Goal: Use online tool/utility: Utilize a website feature to perform a specific function

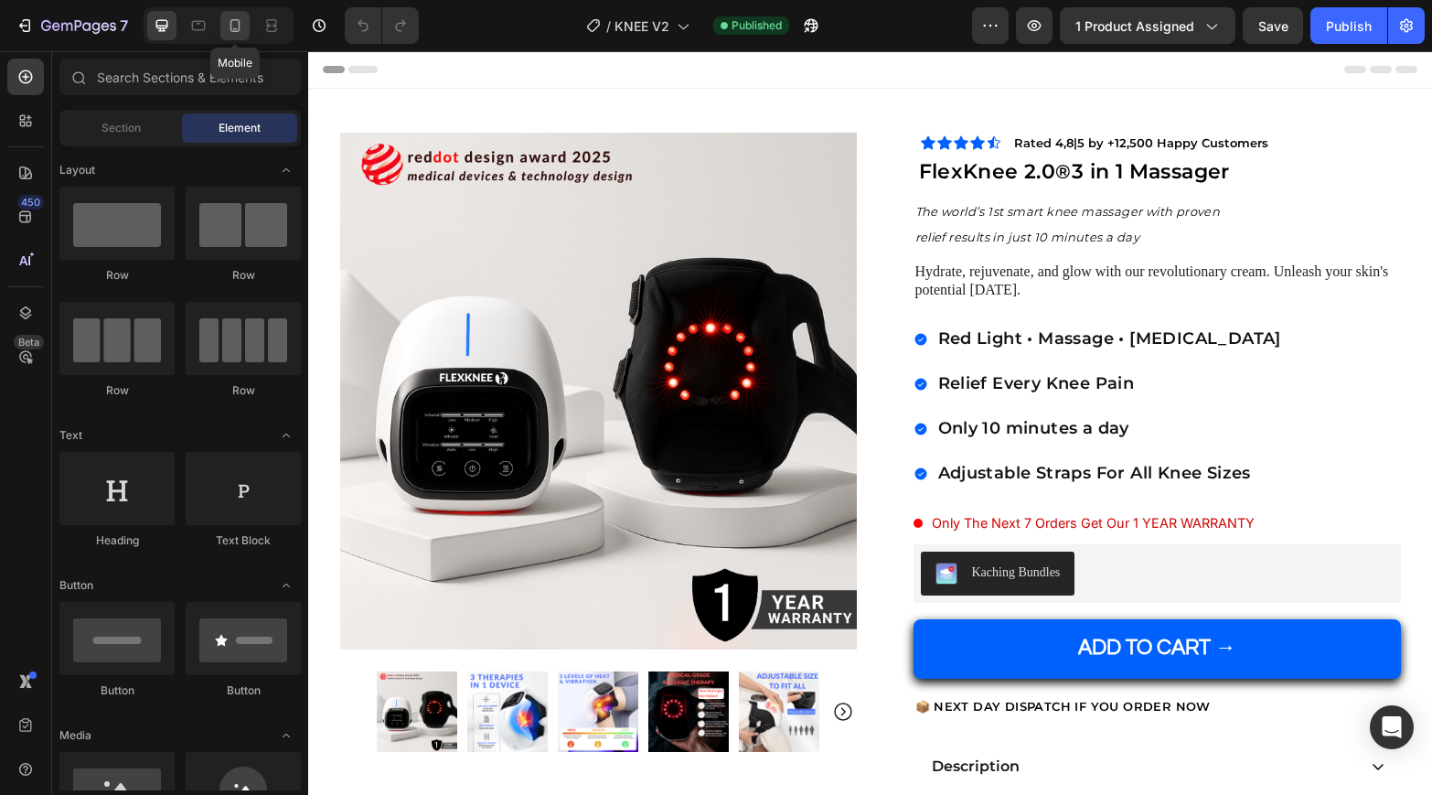
click at [237, 27] on icon at bounding box center [235, 25] width 18 height 18
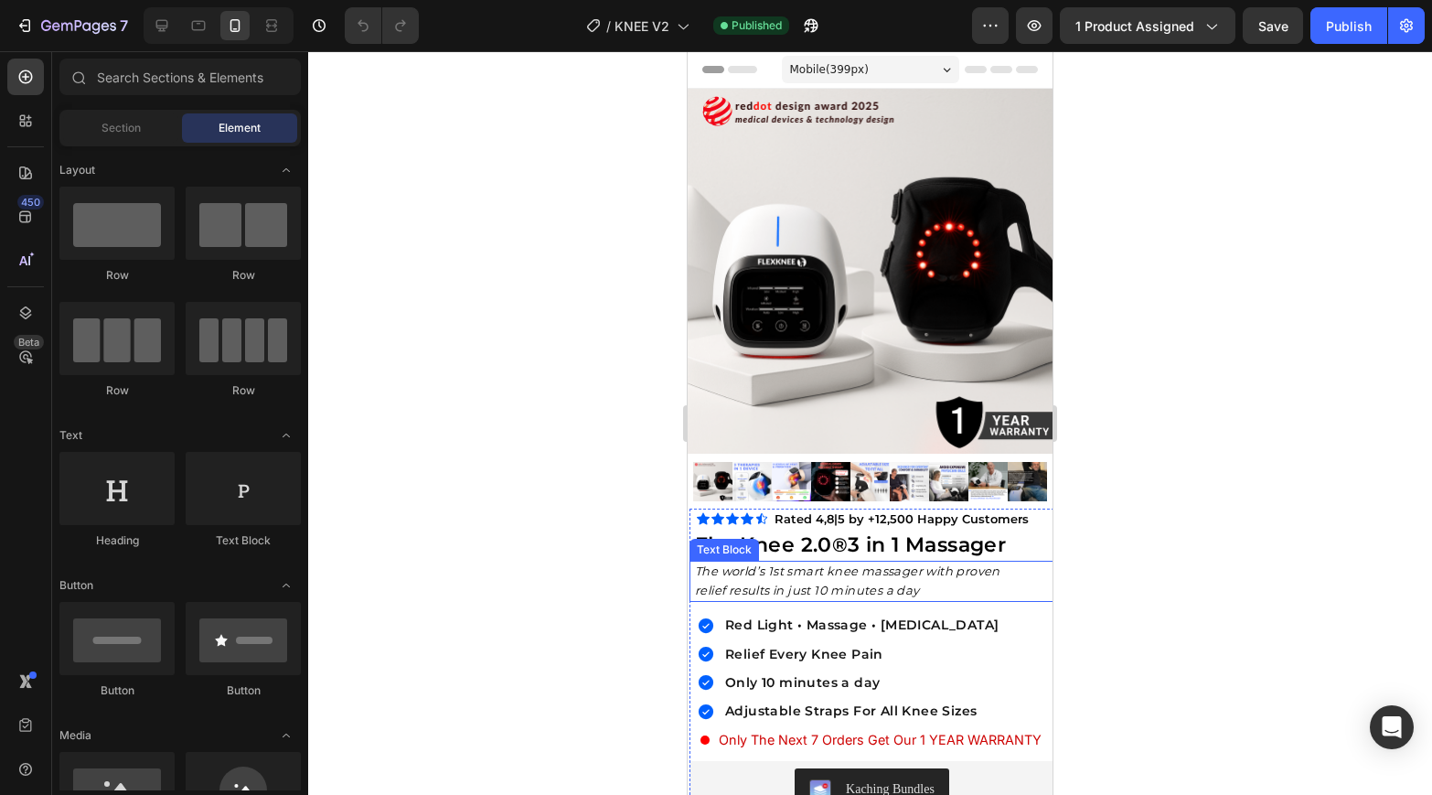
click at [721, 582] on icon "relief results in just 10 minutes a day" at bounding box center [807, 589] width 225 height 15
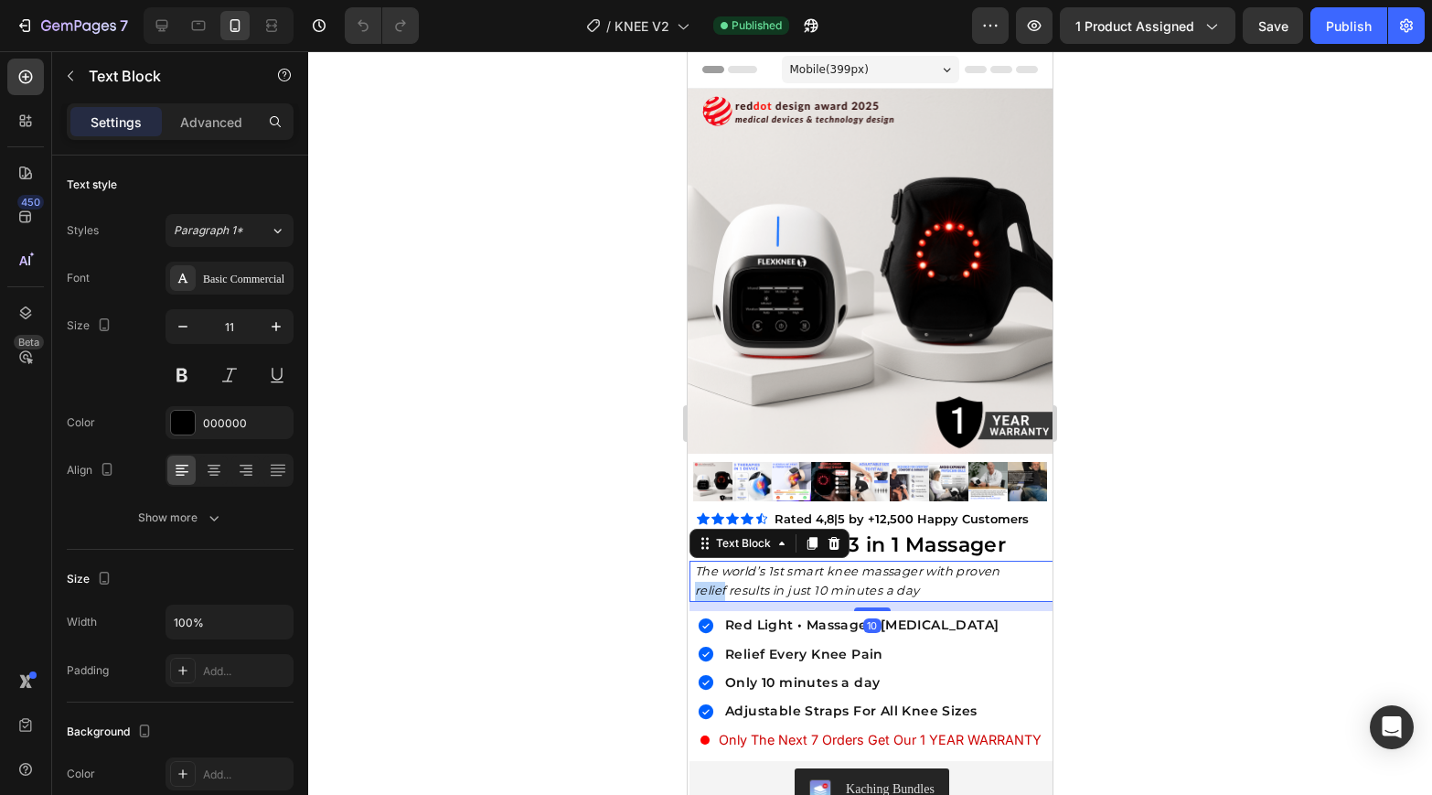
click at [721, 582] on icon "relief results in just 10 minutes a day" at bounding box center [807, 589] width 225 height 15
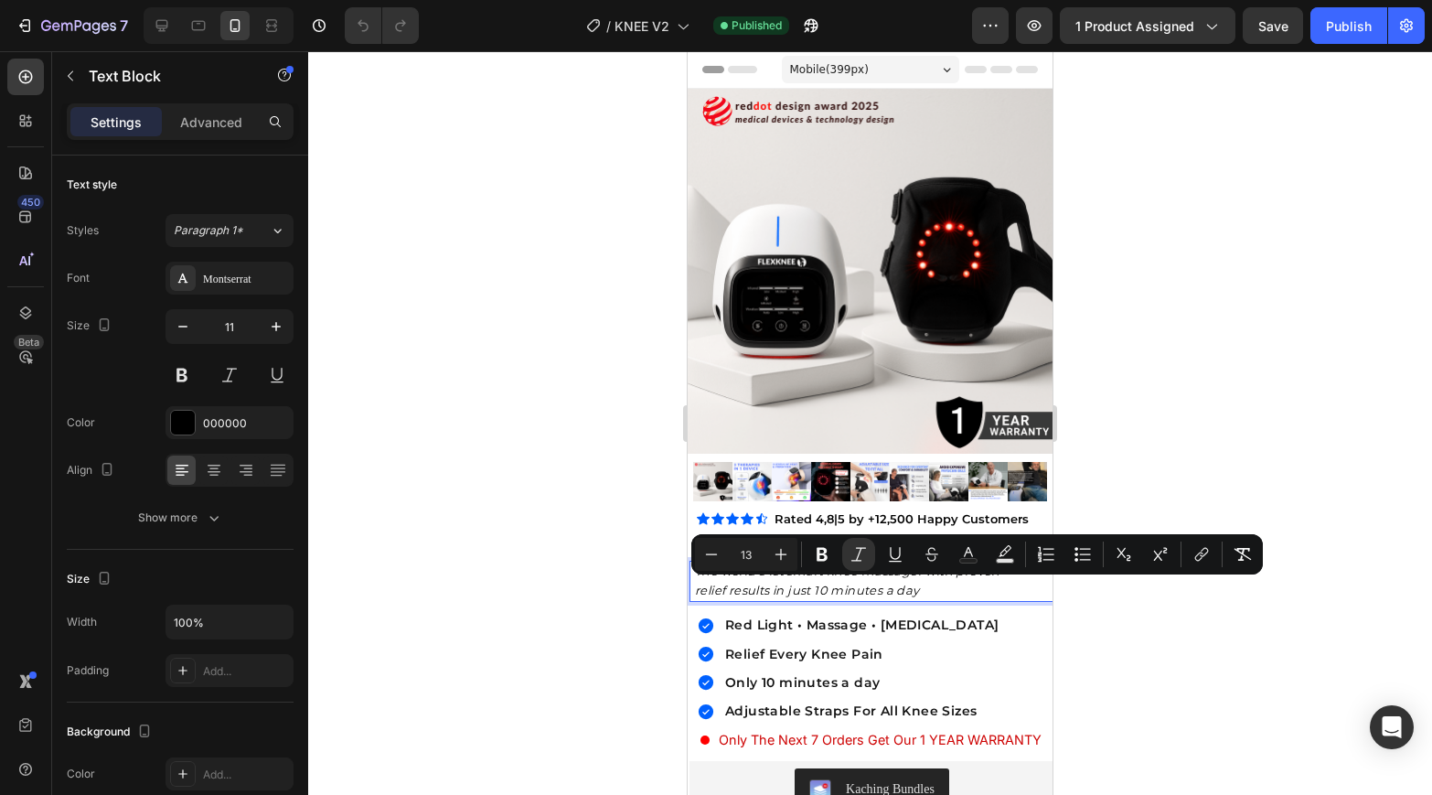
click at [935, 588] on p "relief results in just 10 minutes a day" at bounding box center [874, 591] width 358 height 19
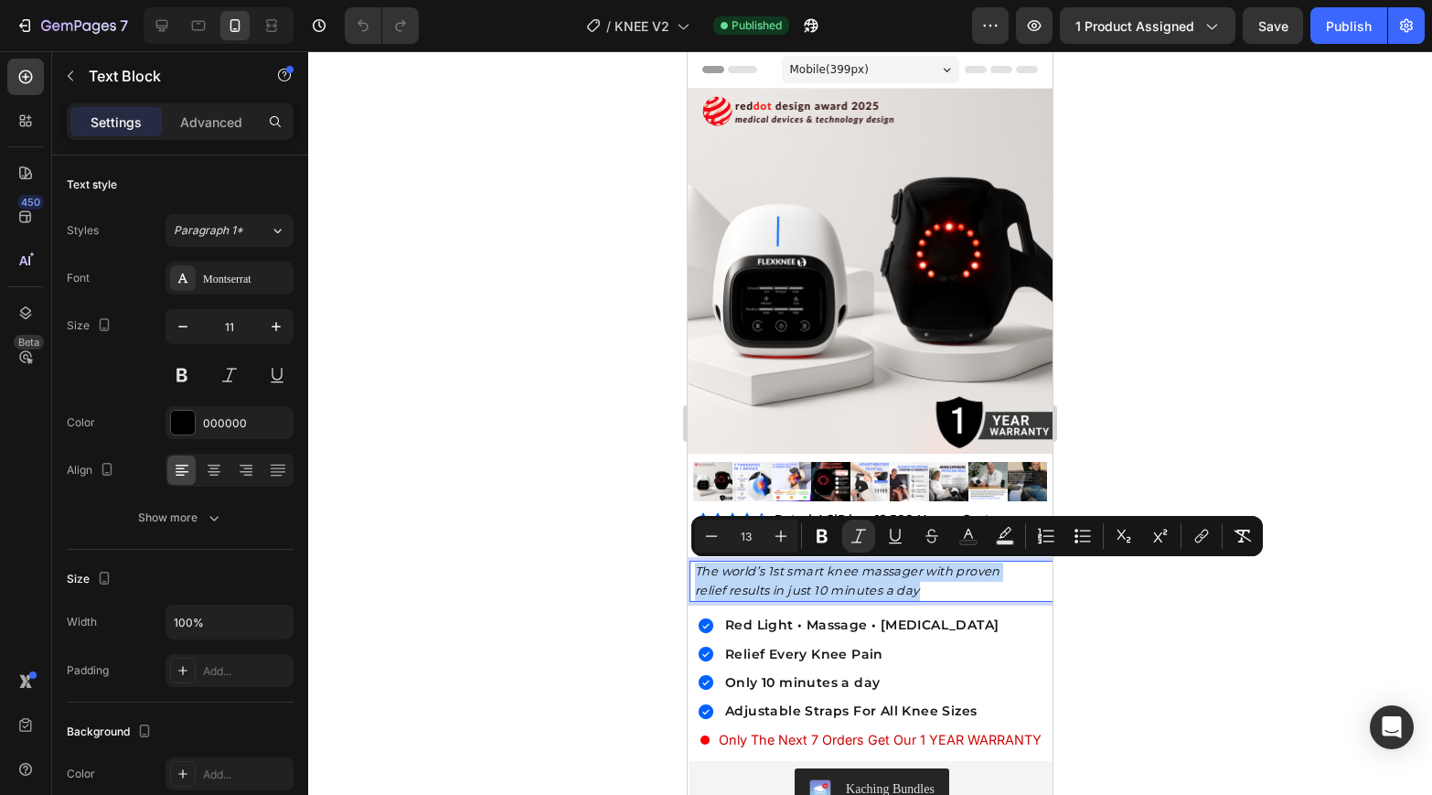
drag, startPoint x: 935, startPoint y: 588, endPoint x: 694, endPoint y: 577, distance: 241.6
click at [694, 577] on div "The world’s 1st smart knee massager with proven relief results in just 10 minut…" at bounding box center [873, 582] width 361 height 42
click at [703, 577] on icon "The world’s 1st smart knee massager with proven" at bounding box center [847, 570] width 305 height 15
copy div "The world’s 1st smart knee massager with proven relief results in just 10 minut…"
click at [599, 300] on div at bounding box center [870, 422] width 1124 height 743
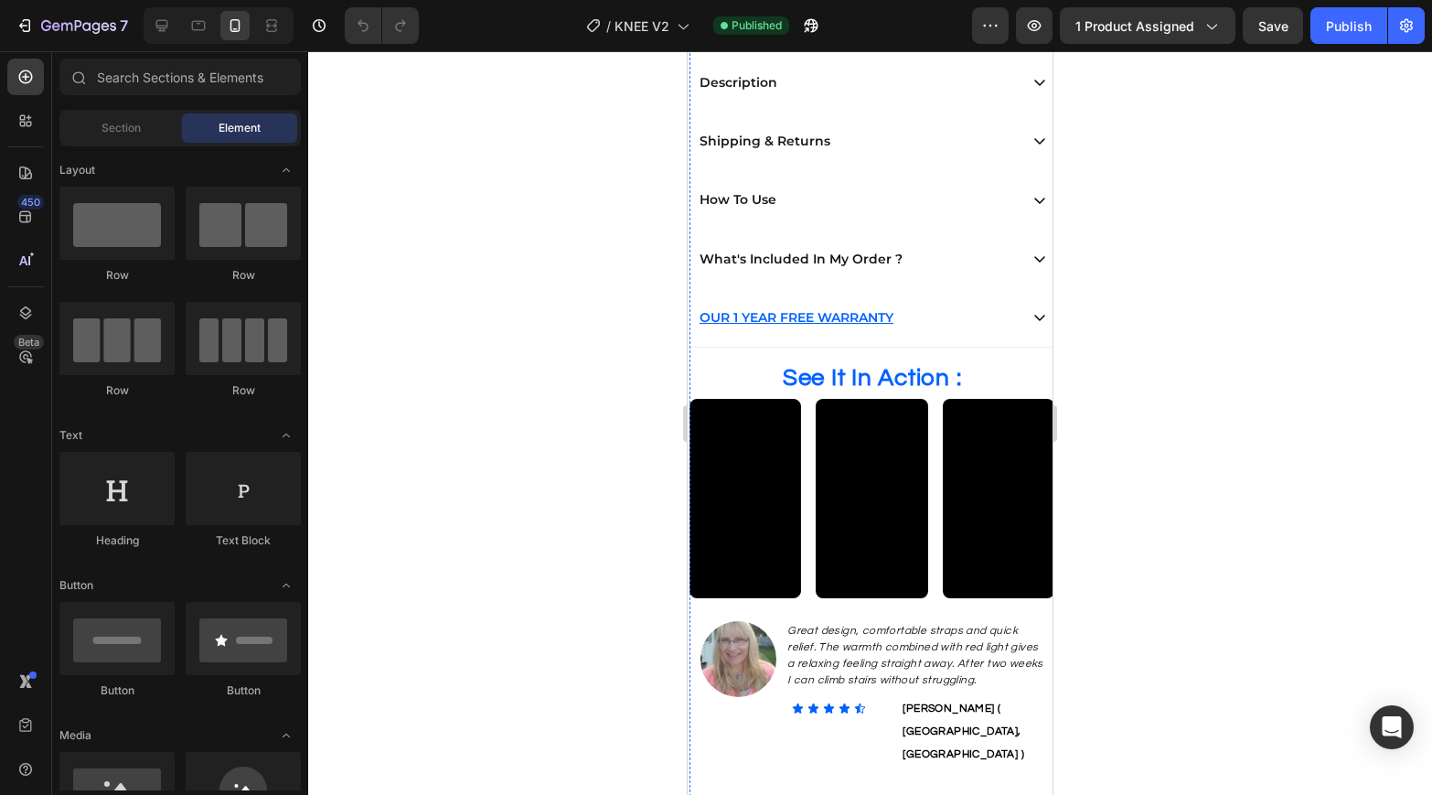
scroll to position [875, 0]
